Goal: Transaction & Acquisition: Obtain resource

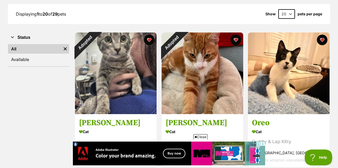
select select "60"
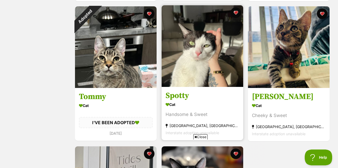
click at [211, 43] on img at bounding box center [203, 46] width 82 height 82
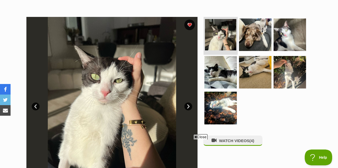
scroll to position [91, 0]
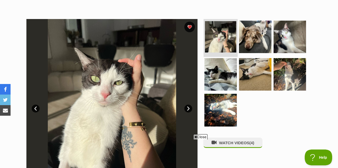
click at [224, 31] on img at bounding box center [220, 36] width 31 height 31
click at [201, 136] on span "Close" at bounding box center [200, 136] width 14 height 5
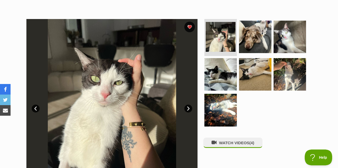
scroll to position [0, 0]
click at [188, 107] on link "Next" at bounding box center [188, 109] width 8 height 8
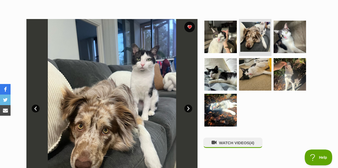
click at [188, 107] on link "Next" at bounding box center [188, 109] width 8 height 8
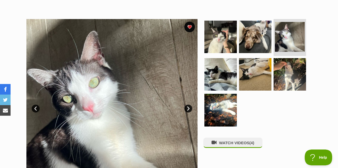
click at [188, 107] on link "Next" at bounding box center [188, 109] width 8 height 8
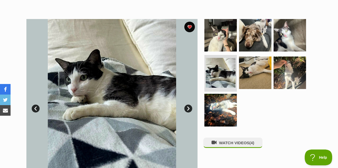
click at [188, 107] on link "Next" at bounding box center [188, 109] width 8 height 8
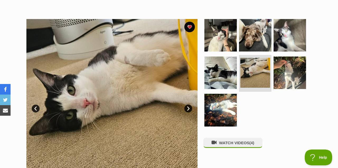
click at [188, 107] on link "Next" at bounding box center [188, 109] width 8 height 8
